Goal: Navigation & Orientation: Find specific page/section

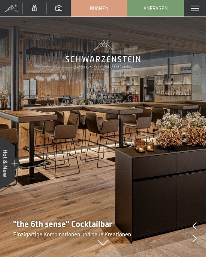
click at [196, 8] on span at bounding box center [195, 9] width 8 height 6
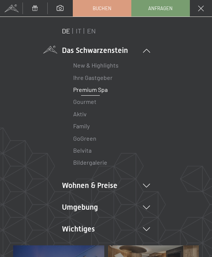
click at [90, 89] on link "Premium Spa" at bounding box center [90, 89] width 34 height 7
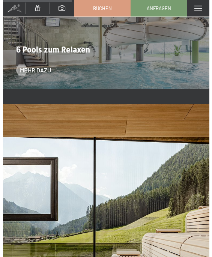
scroll to position [1311, 0]
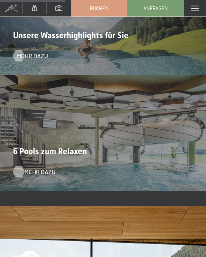
click at [38, 167] on span "Mehr dazu" at bounding box center [39, 171] width 31 height 8
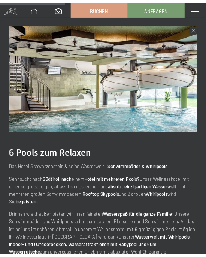
scroll to position [10, 0]
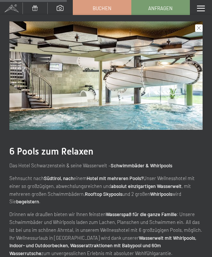
click at [196, 26] on div "schließen" at bounding box center [198, 27] width 7 height 7
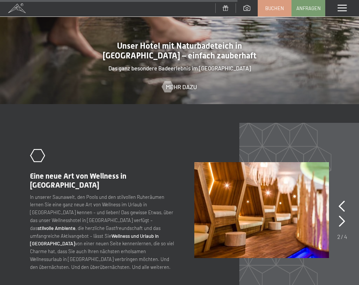
scroll to position [2289, 0]
